Goal: Transaction & Acquisition: Subscribe to service/newsletter

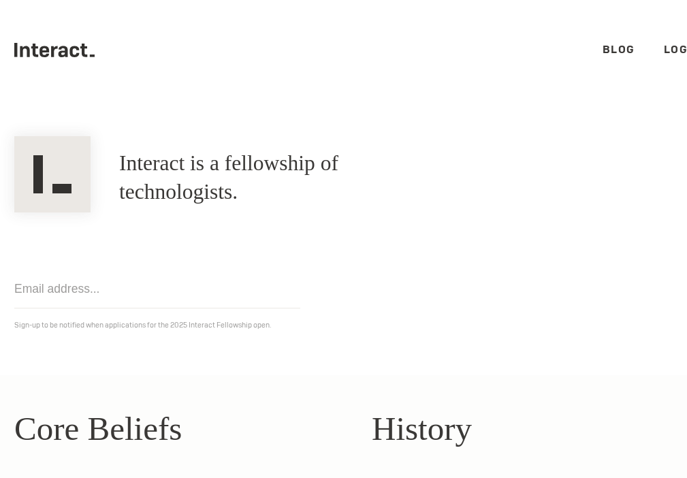
scroll to position [0, 28]
click at [608, 50] on link "Login" at bounding box center [654, 49] width 37 height 14
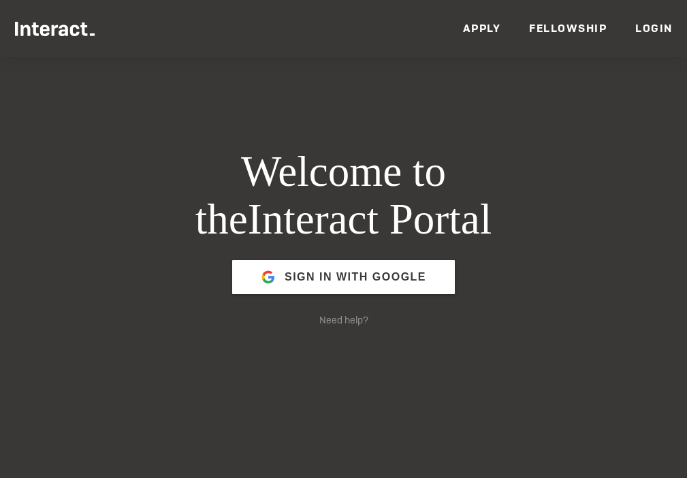
click at [493, 26] on link "Apply" at bounding box center [482, 28] width 38 height 14
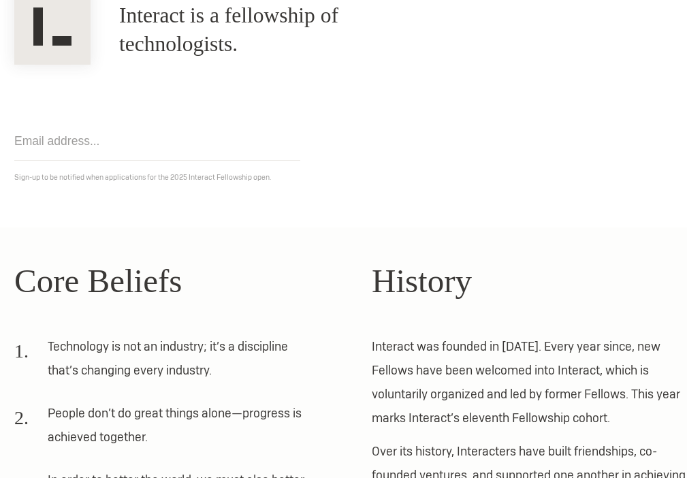
scroll to position [148, 0]
click at [129, 142] on input "email" at bounding box center [157, 140] width 286 height 39
type input "[EMAIL_ADDRESS][DOMAIN_NAME]"
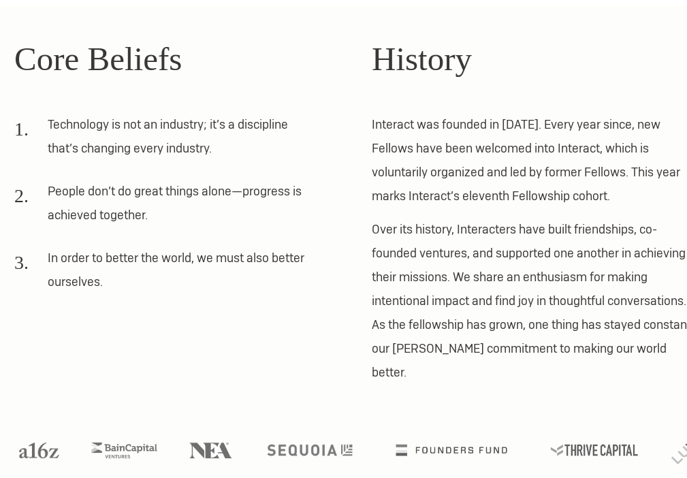
scroll to position [0, 0]
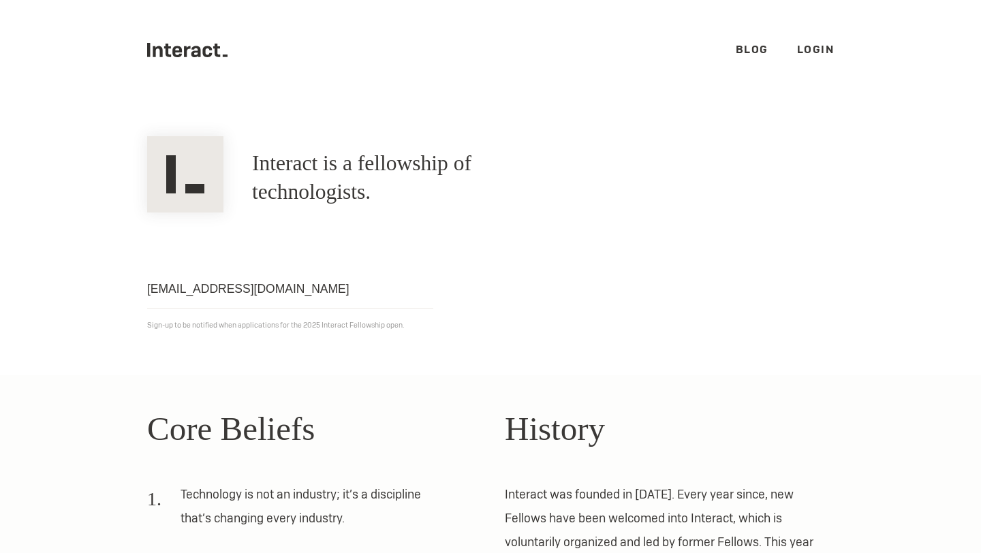
click at [367, 289] on input "michellespieg@gmail.com" at bounding box center [290, 289] width 286 height 39
click input "Get notified" at bounding box center [0, 0] width 0 height 0
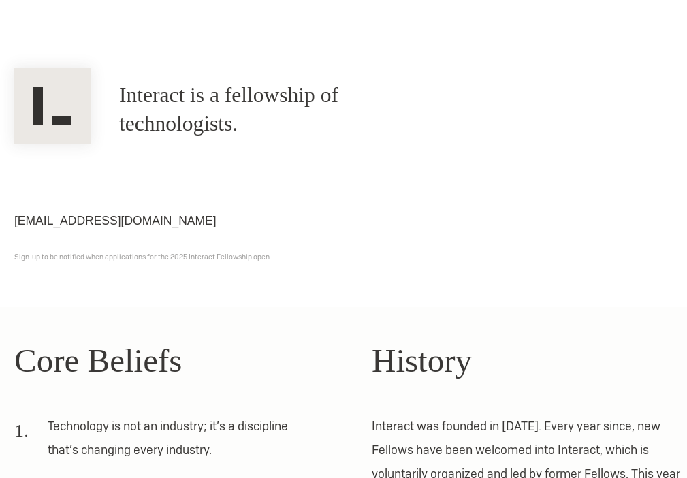
scroll to position [69, 0]
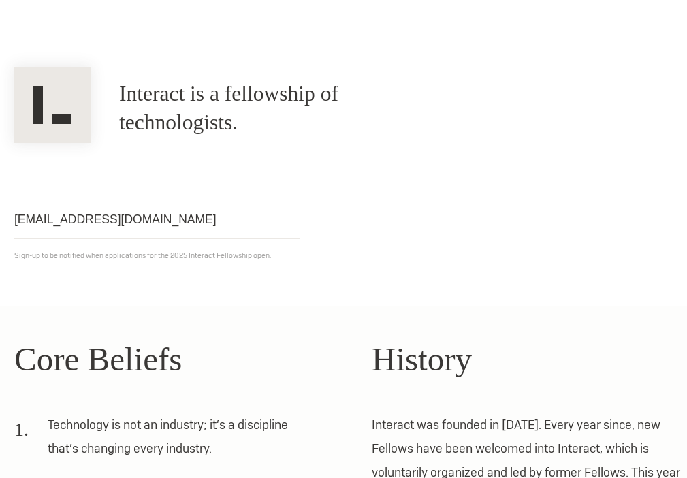
click at [188, 221] on input "michellespieg@gmail.com" at bounding box center [157, 219] width 286 height 39
click at [319, 153] on div "michellespieg@gmail.com Get notified Sign-up to be notified when applications f…" at bounding box center [357, 203] width 715 height 120
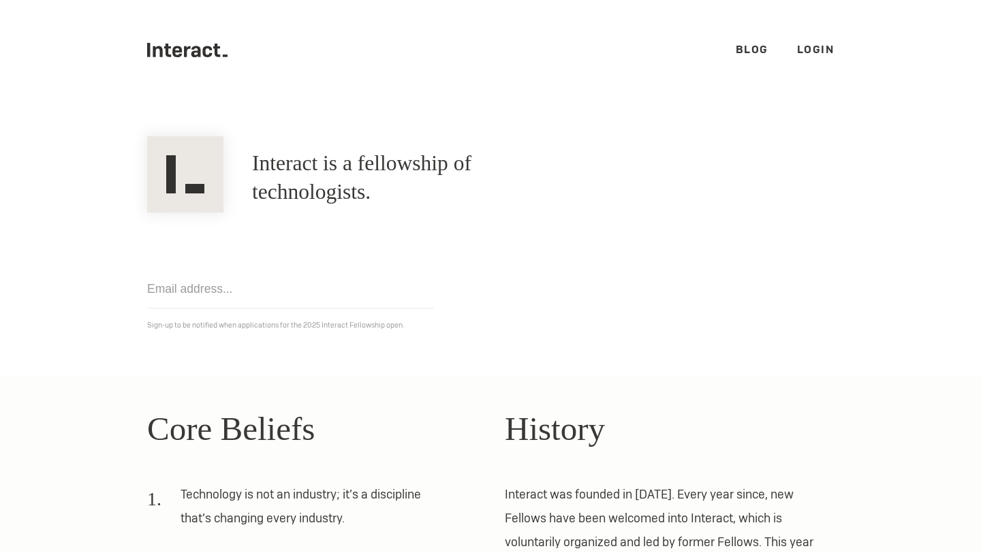
click at [811, 56] on link "Login" at bounding box center [815, 49] width 37 height 14
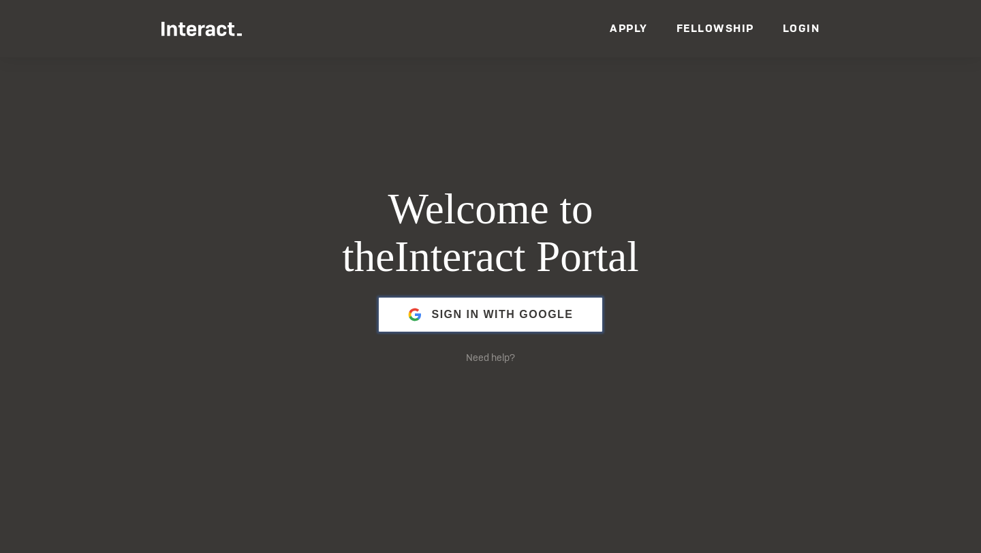
click at [529, 312] on span "Sign in with Google" at bounding box center [502, 314] width 142 height 33
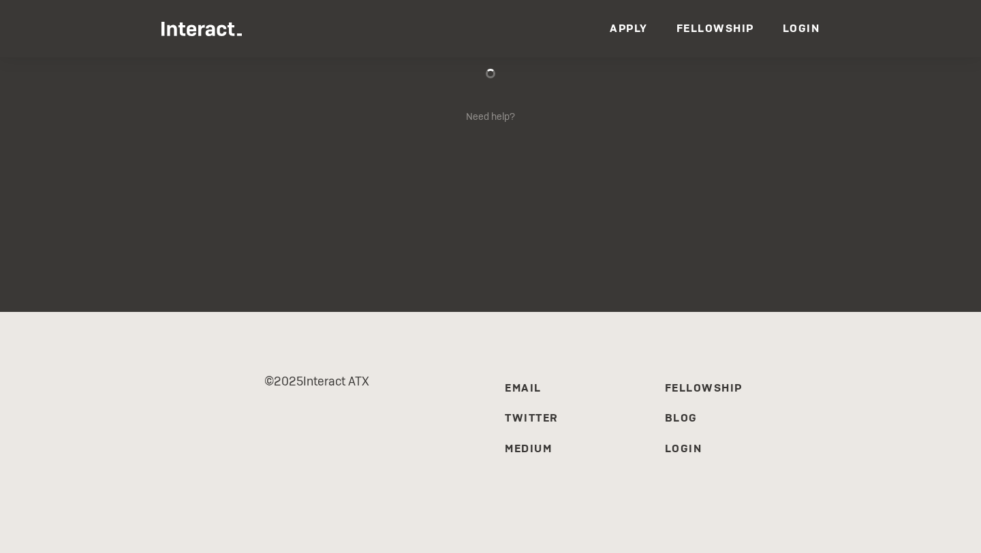
scroll to position [240, 0]
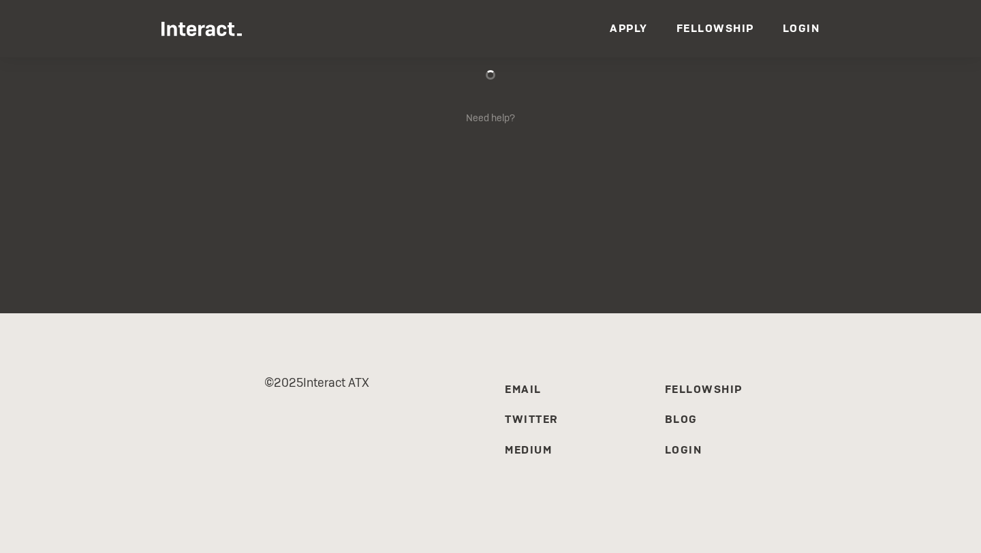
click at [710, 27] on link "Fellowship" at bounding box center [715, 28] width 78 height 14
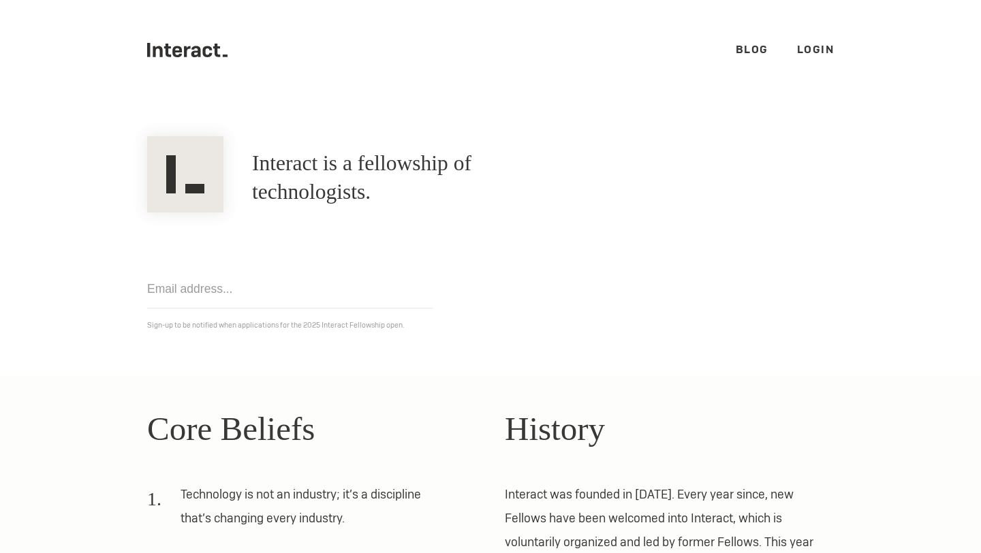
click at [809, 37] on ul ".cls-1{fill:#33312f;} interact-brand-logotype-black Blog Login" at bounding box center [490, 50] width 687 height 100
click at [808, 50] on link "Login" at bounding box center [815, 49] width 37 height 14
